Goal: Information Seeking & Learning: Learn about a topic

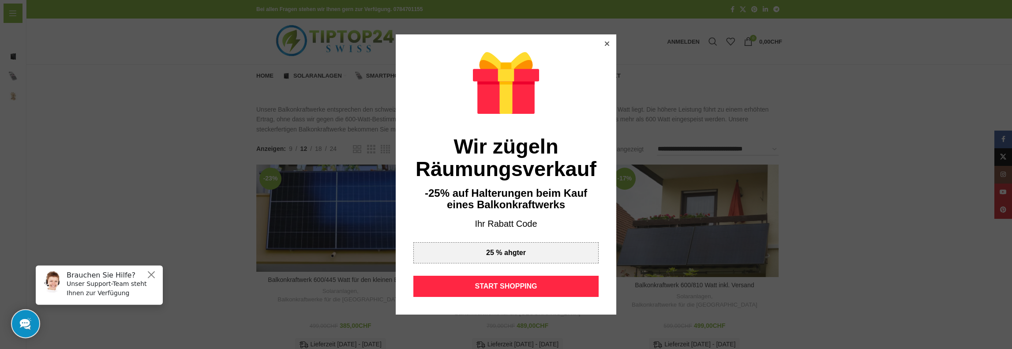
click at [603, 46] on div at bounding box center [607, 44] width 8 height 8
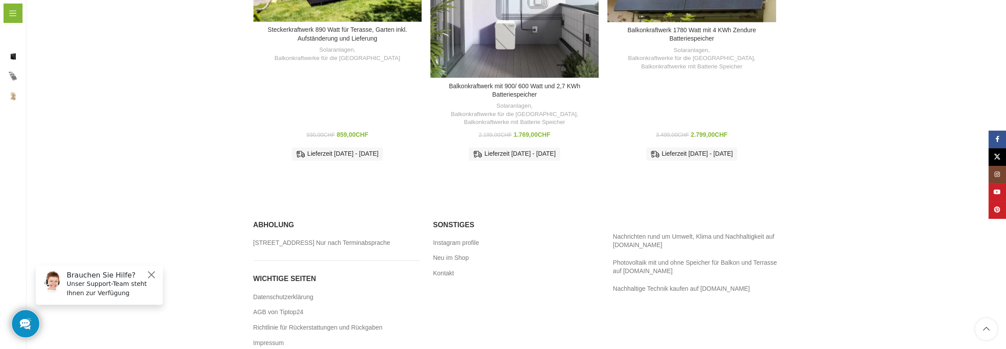
scroll to position [439, 0]
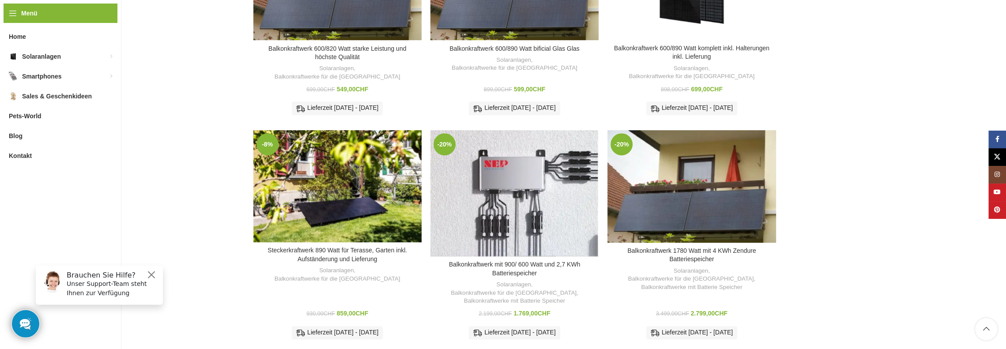
click at [534, 212] on div "Balkonkraftwerk mit 900/ 600 Watt und 2,7 KWh Batteriespeicher" at bounding box center [535, 193] width 42 height 126
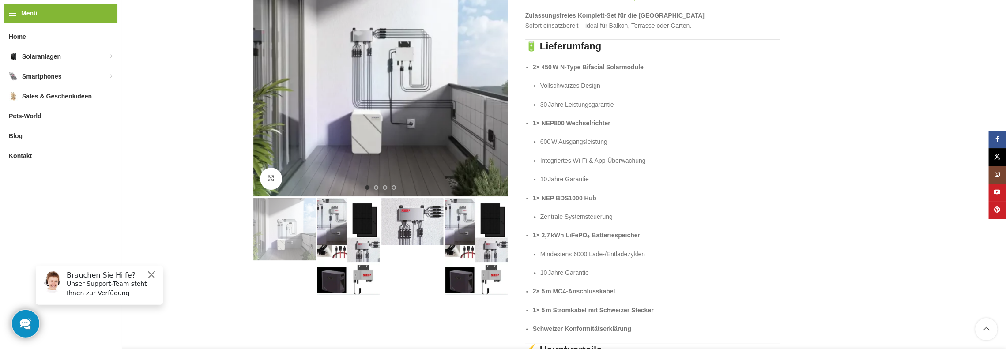
scroll to position [177, 0]
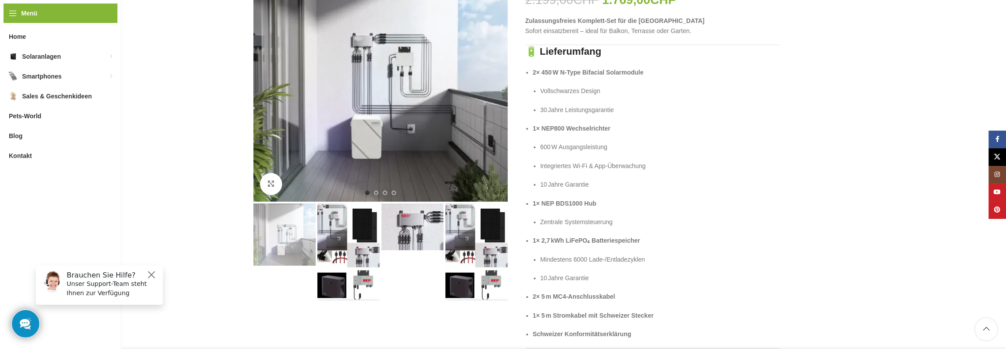
click at [348, 248] on img "2 / 4" at bounding box center [348, 251] width 62 height 97
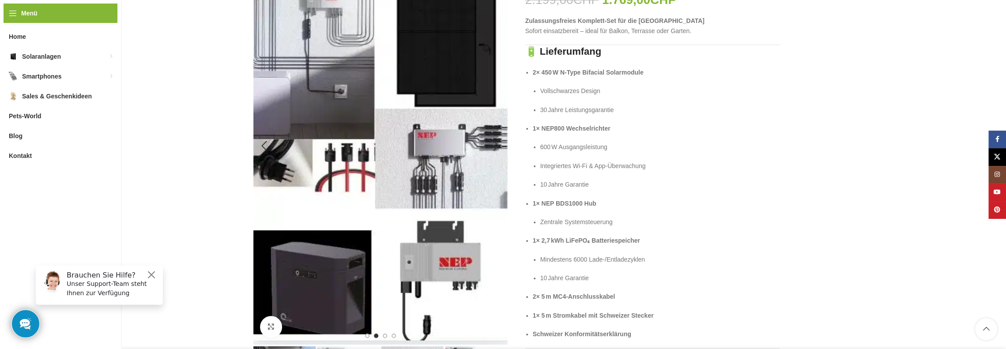
click at [484, 91] on img "2 / 4" at bounding box center [380, 145] width 254 height 397
click at [332, 278] on img "2 / 4" at bounding box center [380, 145] width 254 height 397
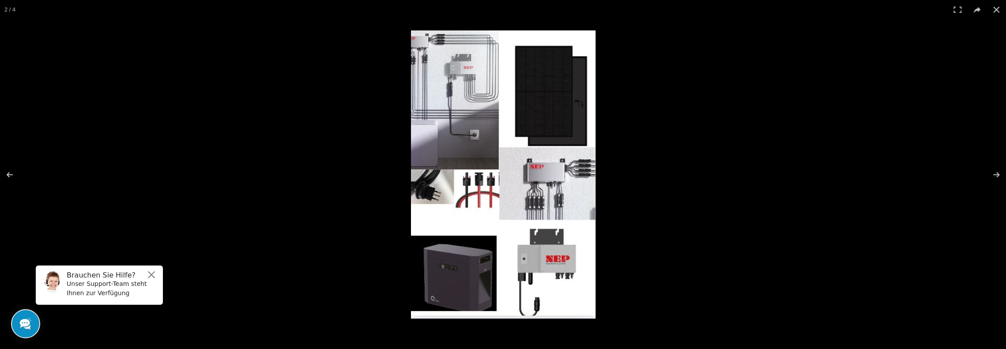
click at [468, 277] on img at bounding box center [503, 174] width 184 height 288
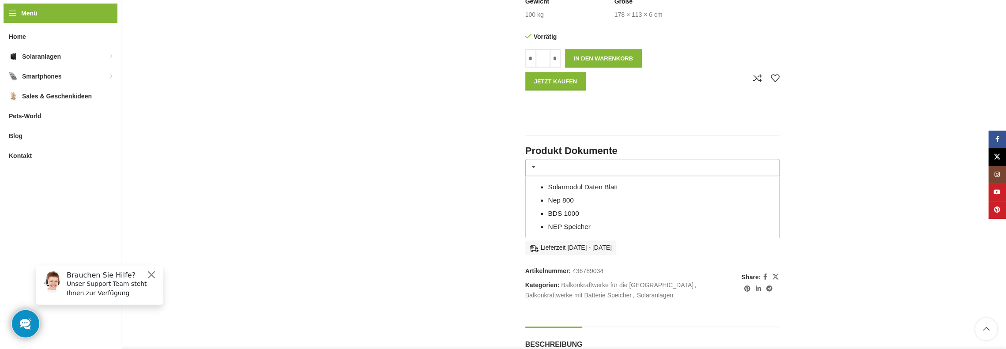
scroll to position [839, 0]
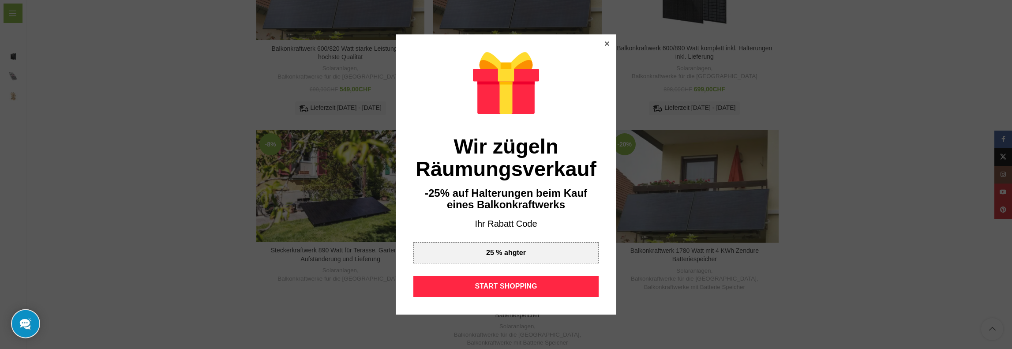
click at [605, 43] on icon at bounding box center [607, 43] width 4 height 4
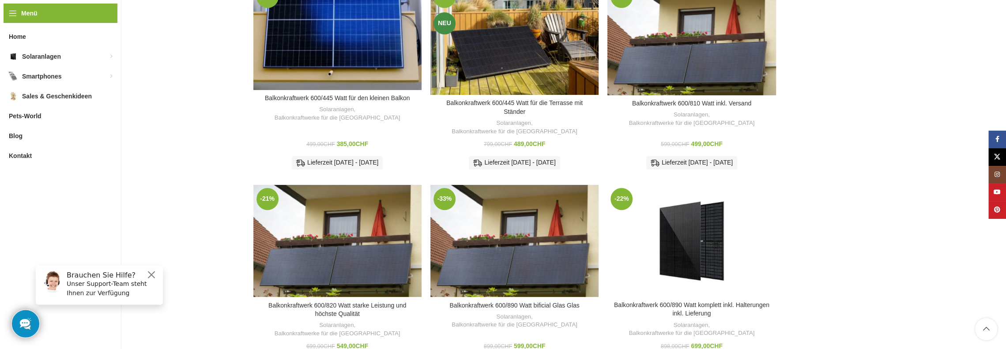
scroll to position [41, 0]
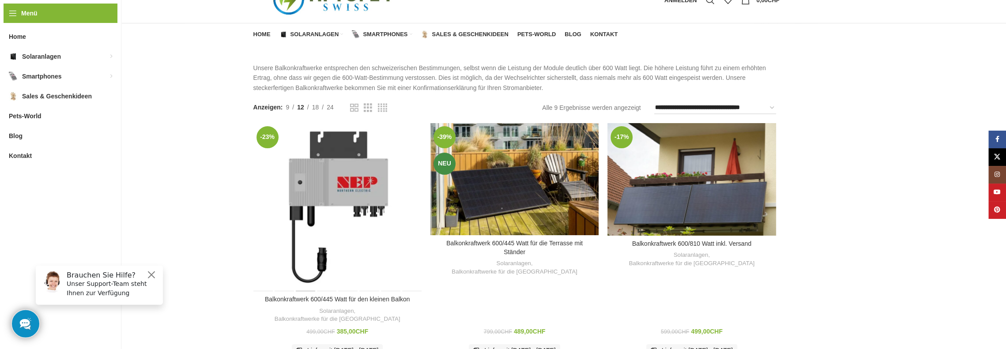
click at [301, 188] on div "Balkonkraftwerk 600/445 Watt für den kleinen Balkon" at bounding box center [305, 207] width 21 height 168
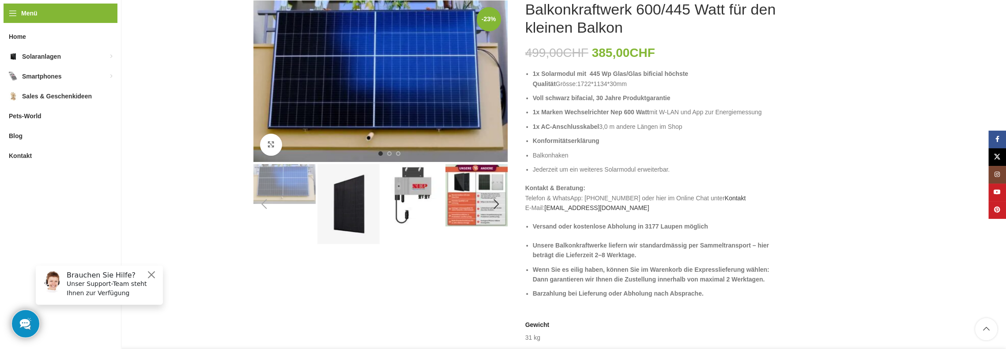
scroll to position [132, 0]
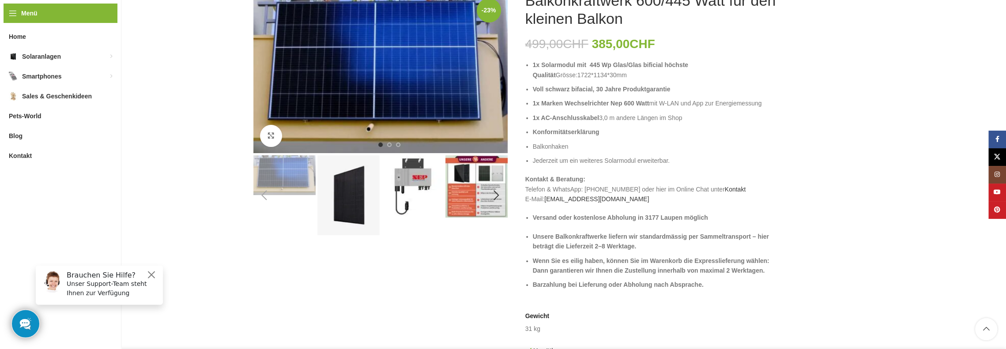
drag, startPoint x: 610, startPoint y: 105, endPoint x: 766, endPoint y: 101, distance: 156.3
click at [767, 101] on li "1x Marken Wechselrichter Nep 600 Watt mit W-LAN und App zur Energiemessung" at bounding box center [656, 103] width 247 height 10
copy li "Nep 600 Watt mit W-LAN und App zur Energiemessung"
